Goal: Understand process/instructions: Learn how to perform a task or action

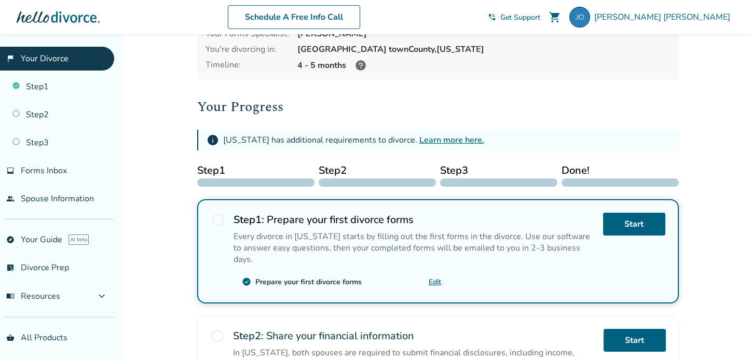
scroll to position [56, 0]
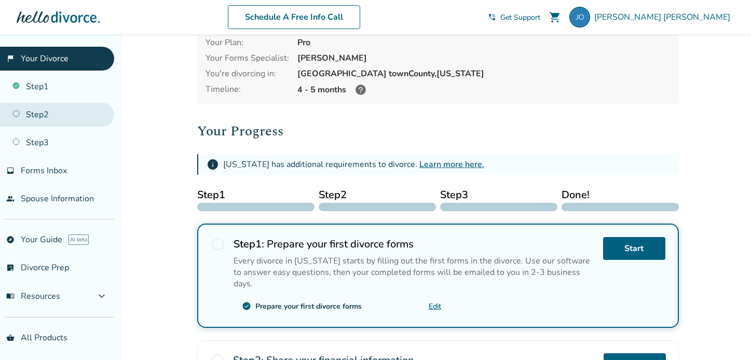
click at [29, 116] on link "Step 2" at bounding box center [57, 115] width 114 height 24
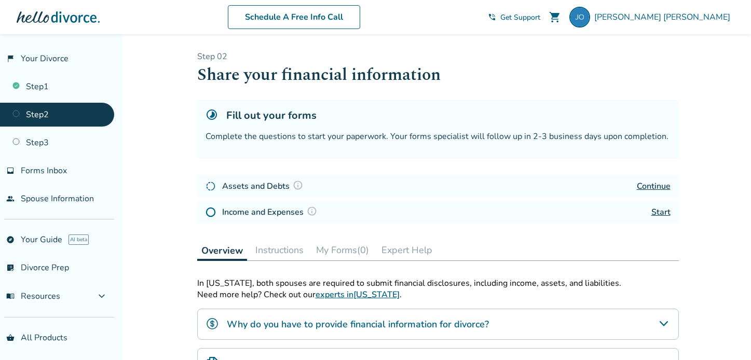
click at [662, 183] on link "Continue" at bounding box center [654, 186] width 34 height 11
